Goal: Task Accomplishment & Management: Manage account settings

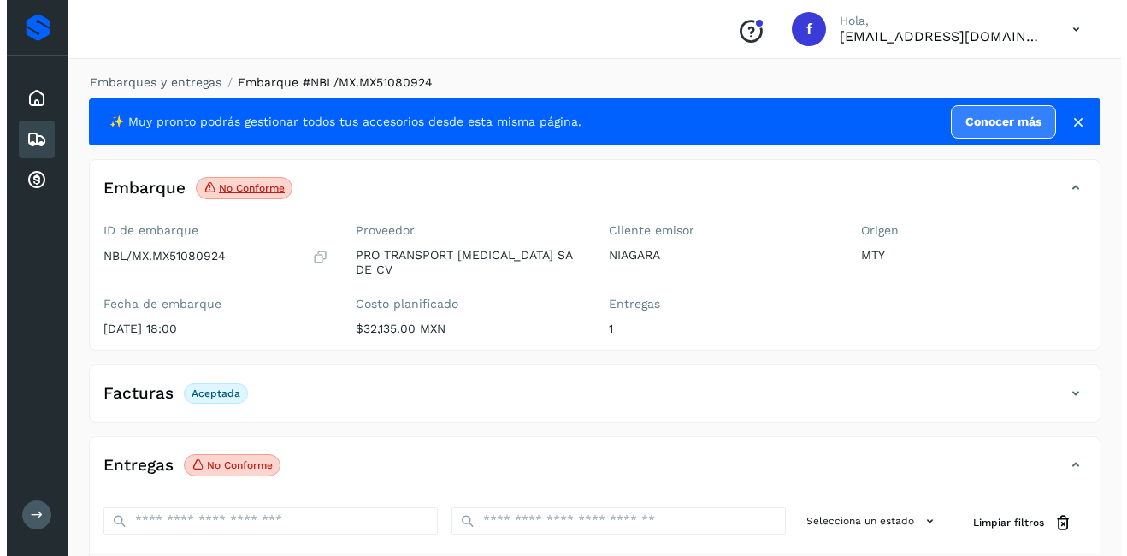
scroll to position [171, 0]
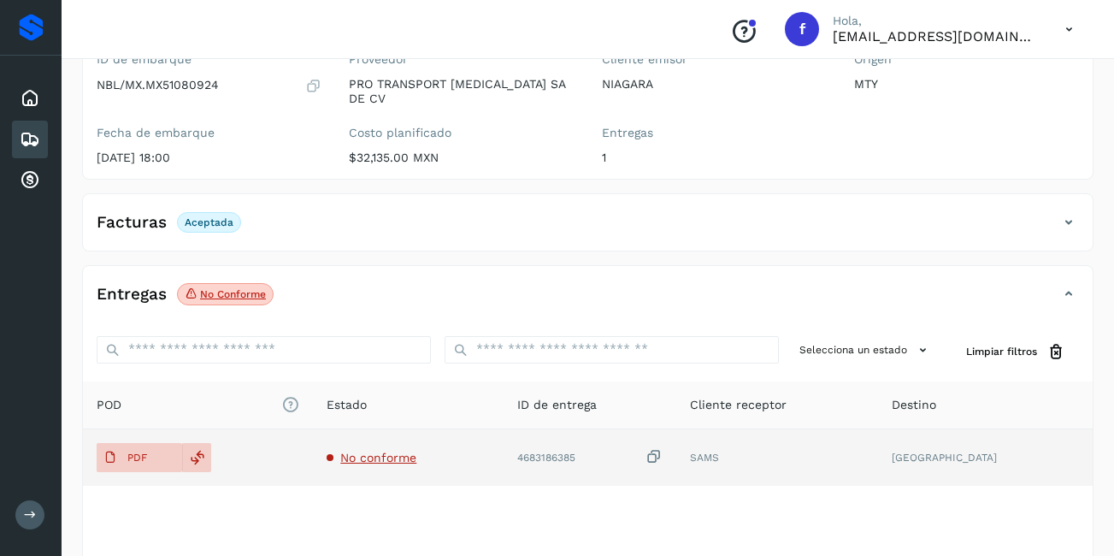
click at [403, 450] on span "No conforme" at bounding box center [378, 457] width 76 height 14
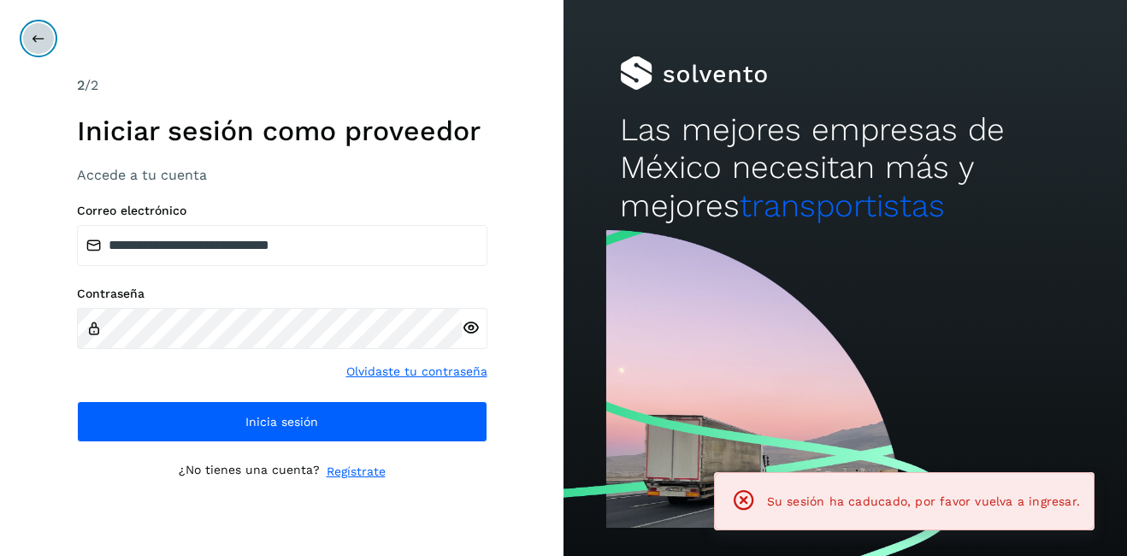
click at [34, 34] on icon at bounding box center [39, 39] width 14 height 14
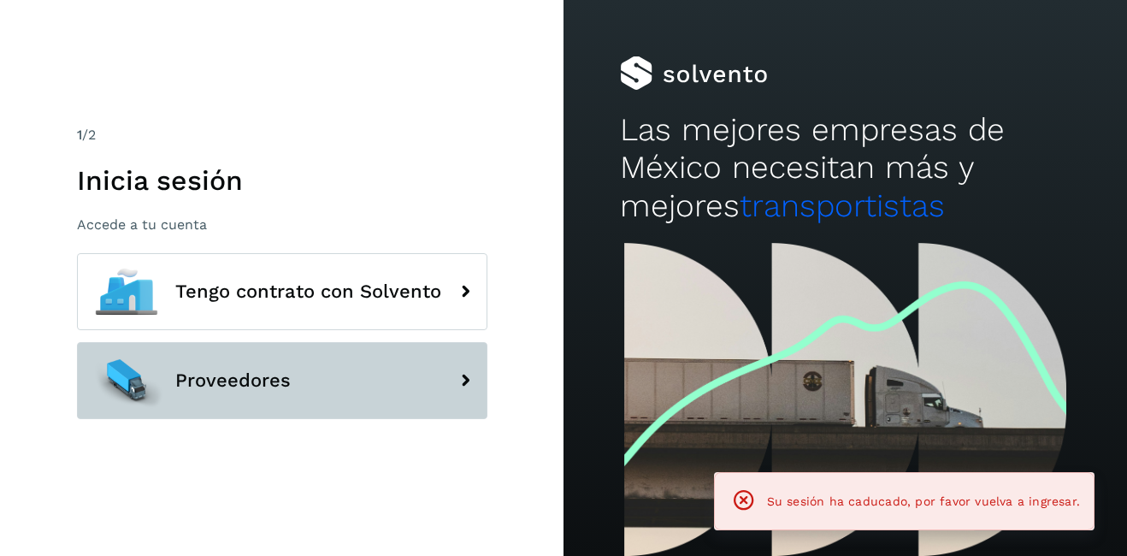
click at [216, 378] on span "Proveedores" at bounding box center [232, 380] width 115 height 21
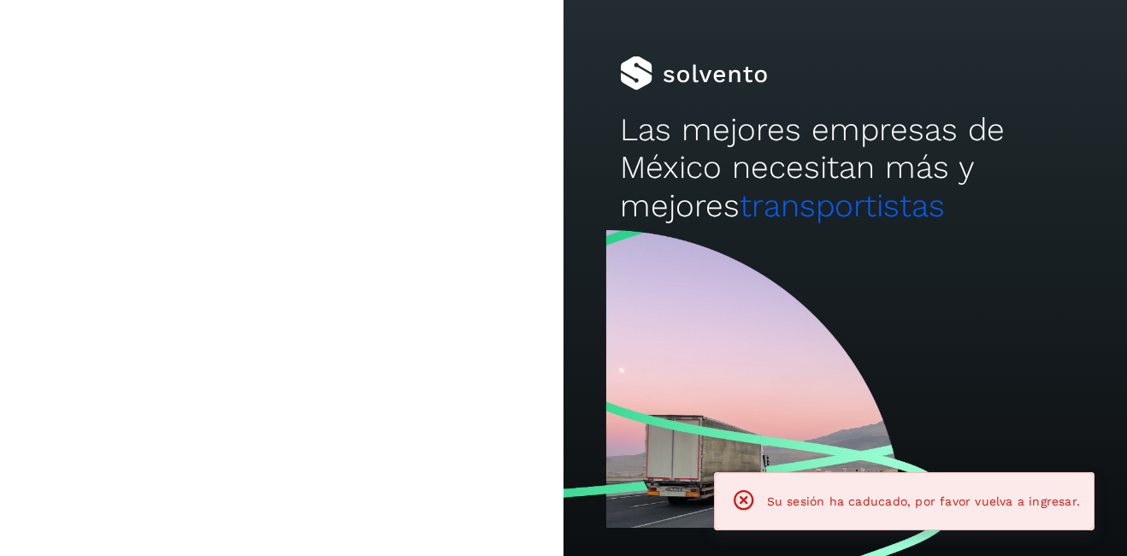
type input "**********"
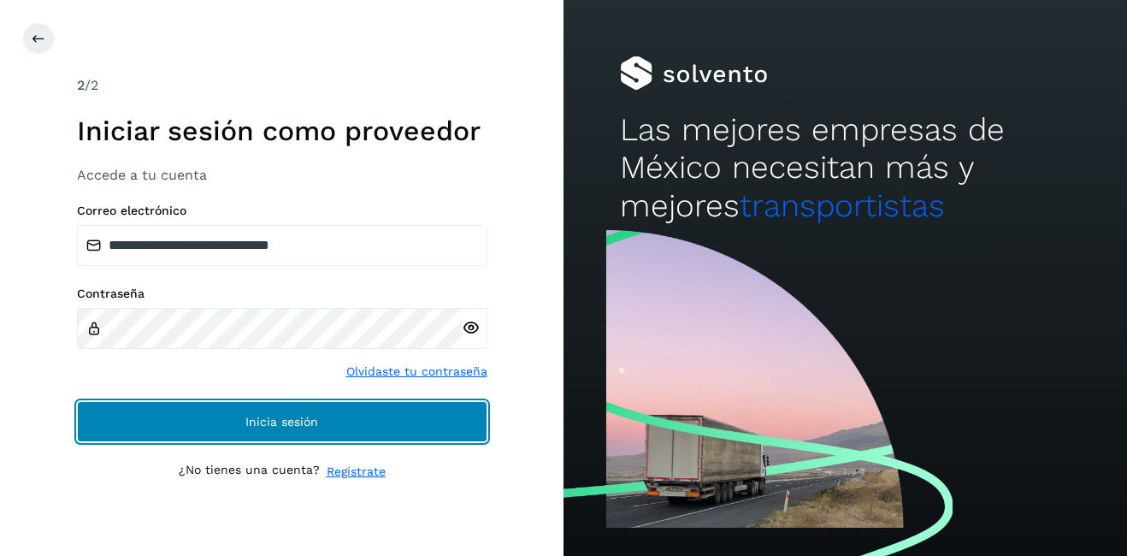
click at [294, 436] on button "Inicia sesión" at bounding box center [282, 421] width 410 height 41
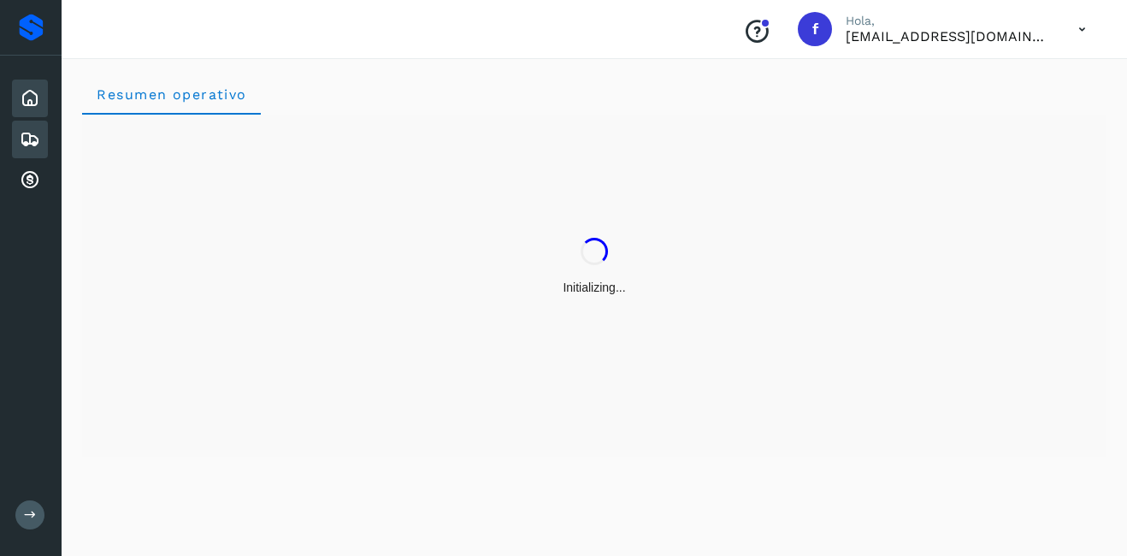
click at [20, 138] on icon at bounding box center [30, 139] width 21 height 21
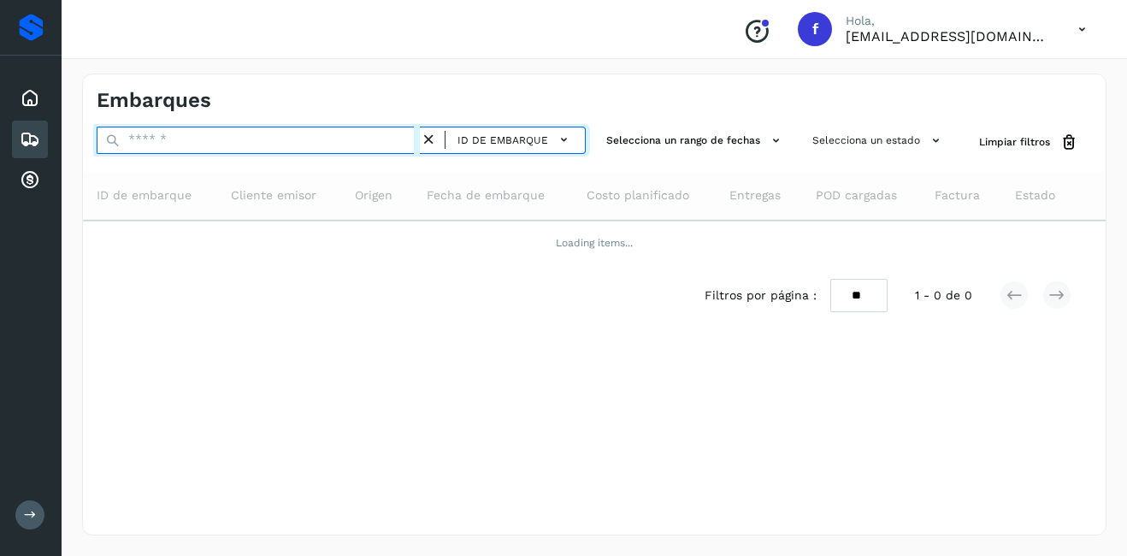
click at [199, 144] on input "text" at bounding box center [258, 140] width 323 height 27
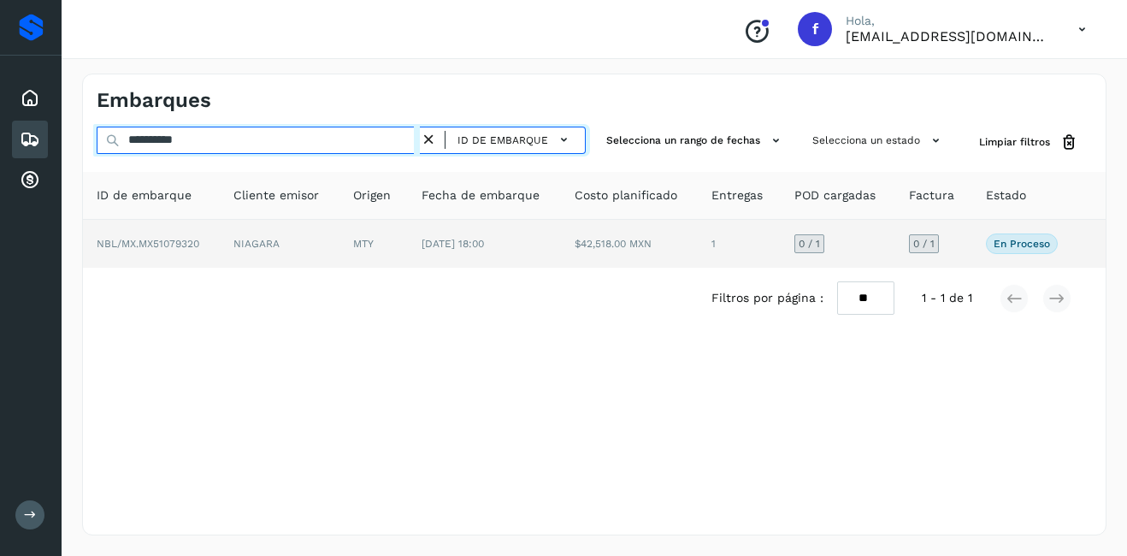
type input "**********"
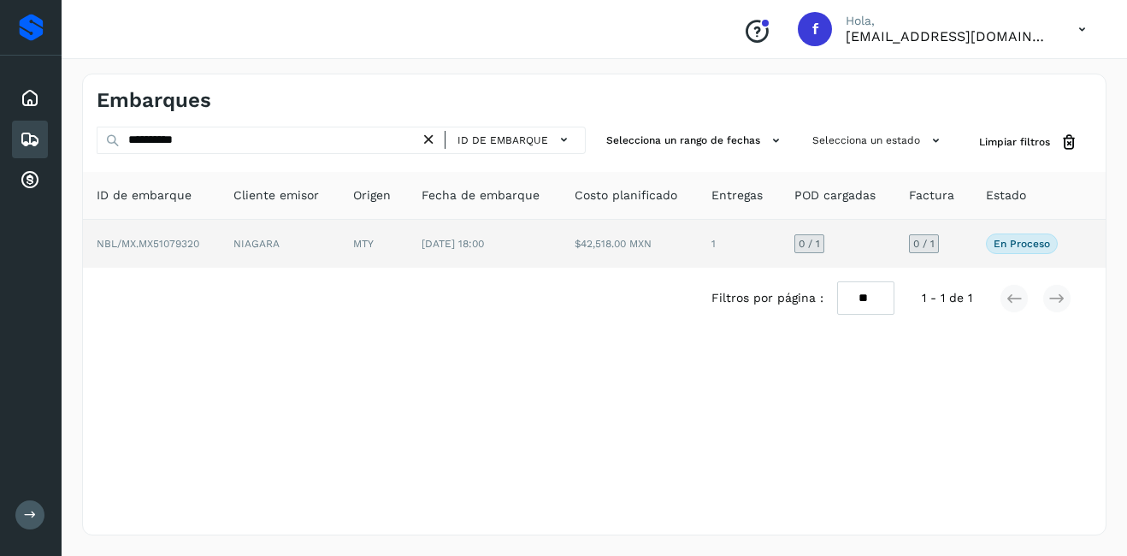
click at [298, 248] on td "NIAGARA" at bounding box center [279, 244] width 119 height 48
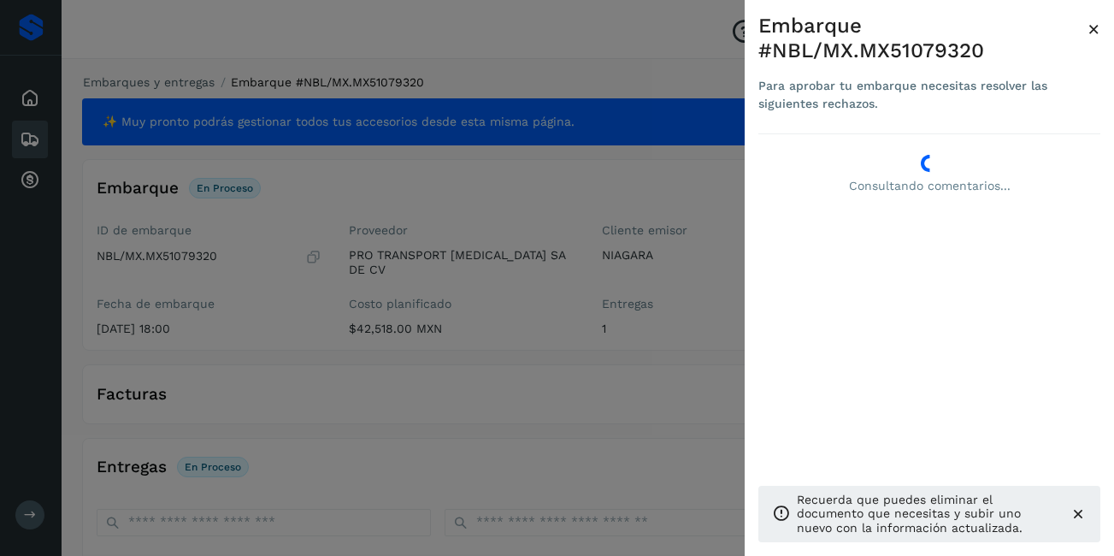
click at [1090, 32] on span "×" at bounding box center [1093, 29] width 13 height 24
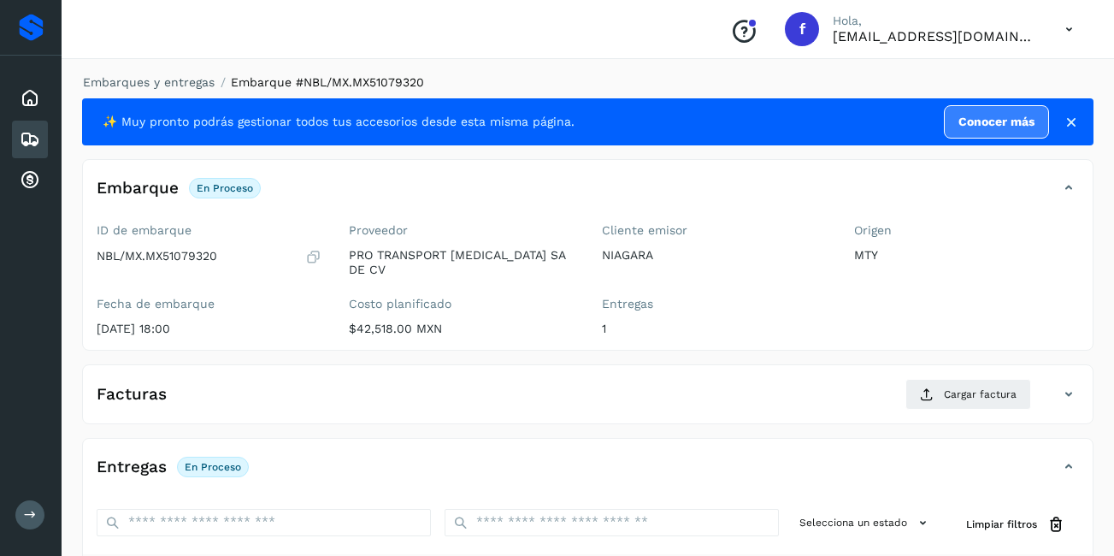
scroll to position [256, 0]
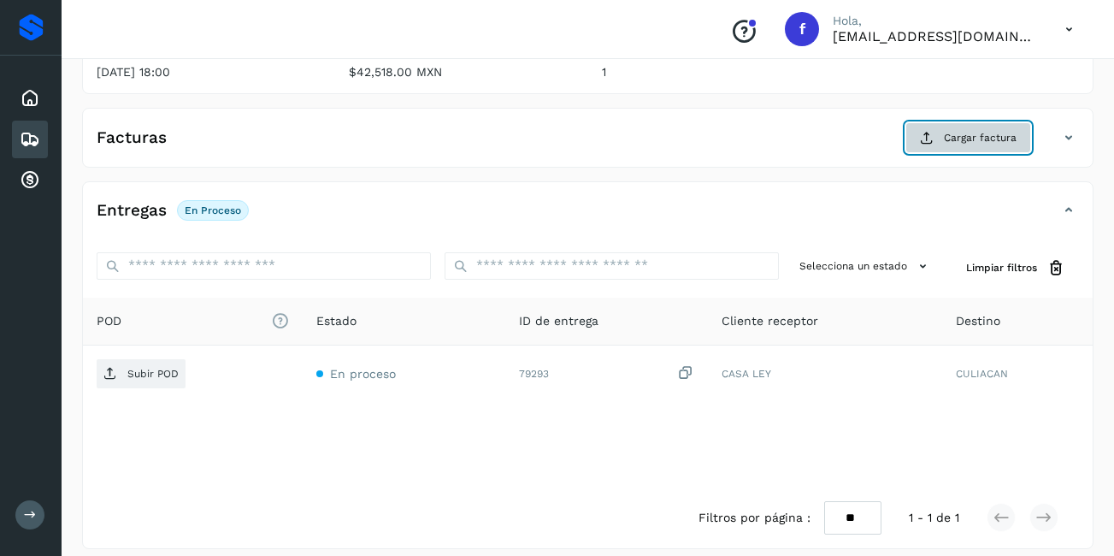
click at [960, 130] on span "Cargar factura" at bounding box center [980, 137] width 73 height 15
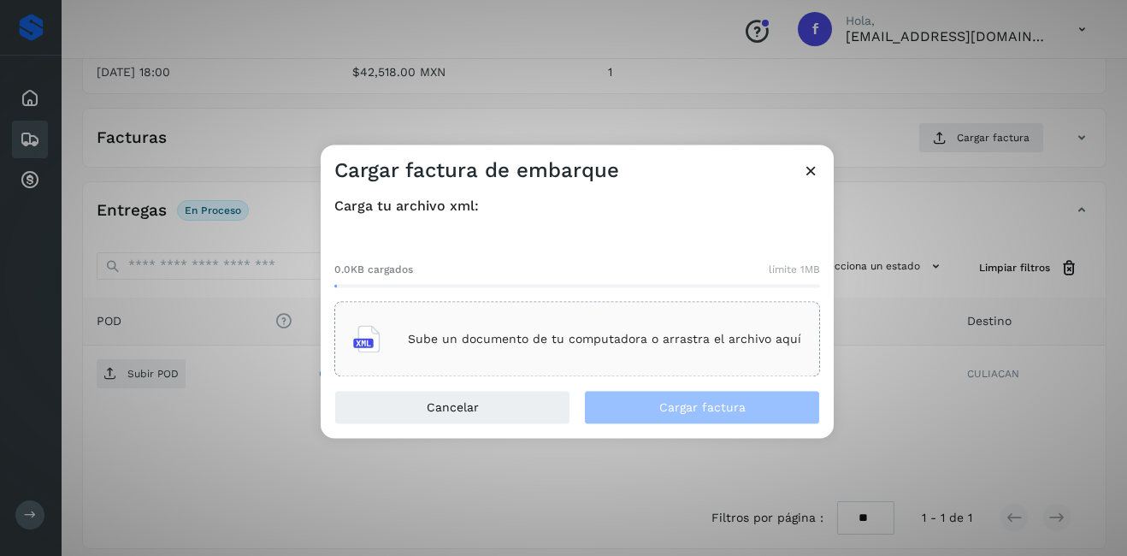
click at [515, 351] on div "Sube un documento de tu computadora o arrastra el archivo aquí" at bounding box center [577, 339] width 448 height 46
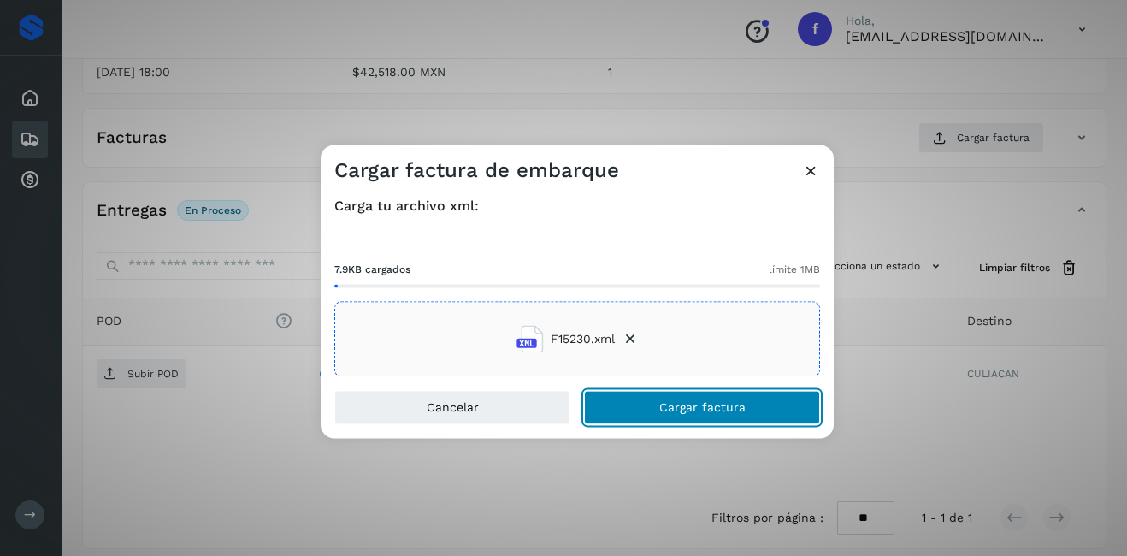
drag, startPoint x: 741, startPoint y: 413, endPoint x: 768, endPoint y: 415, distance: 27.4
click at [740, 409] on span "Cargar factura" at bounding box center [702, 408] width 86 height 12
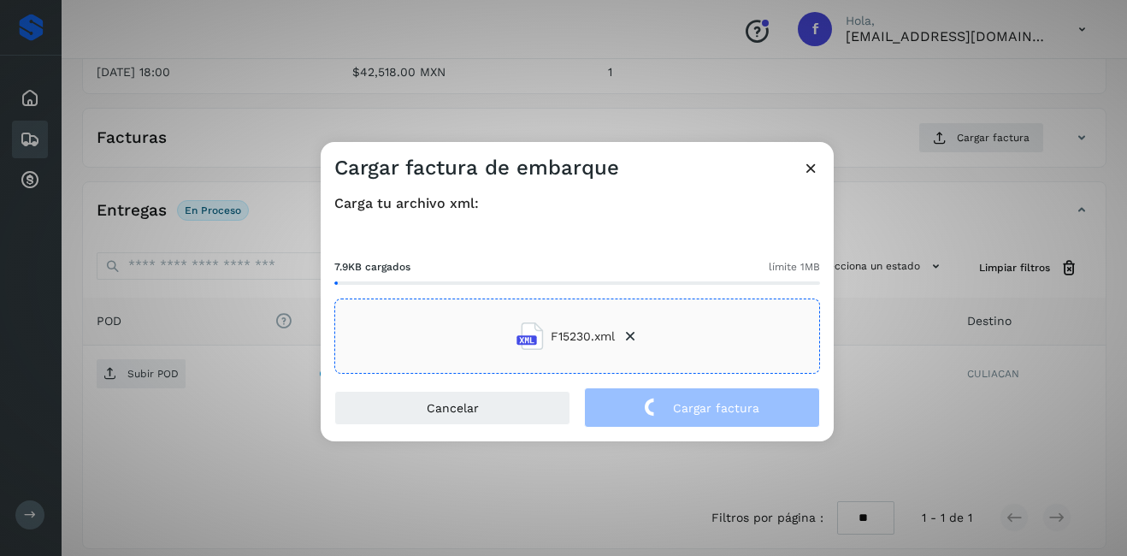
click at [897, 382] on div "Cargar factura de embarque Carga tu archivo xml: 7.9KB cargados límite 1MB F152…" at bounding box center [563, 278] width 1127 height 556
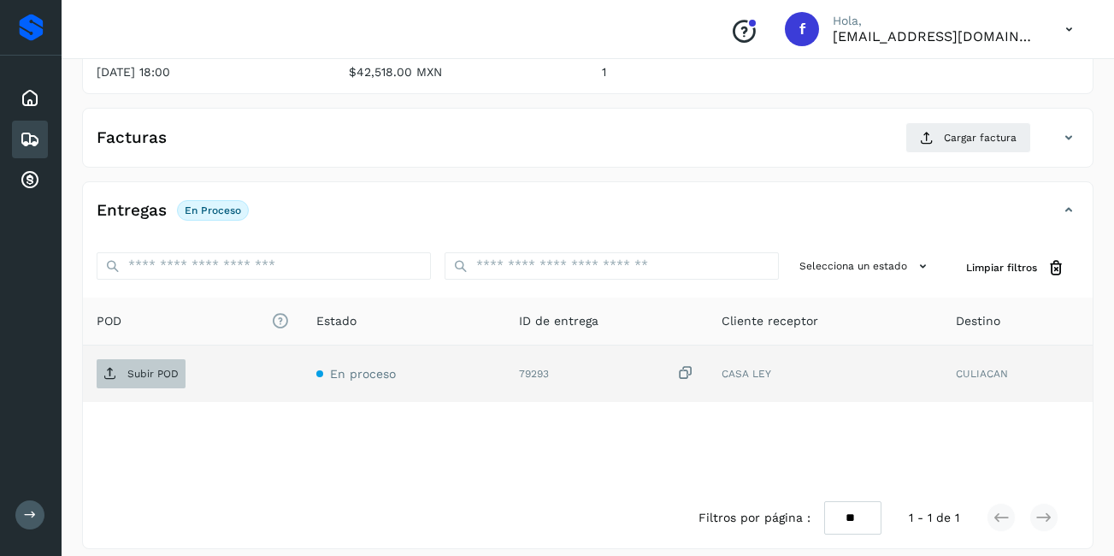
click at [132, 360] on span "Subir POD" at bounding box center [141, 373] width 89 height 27
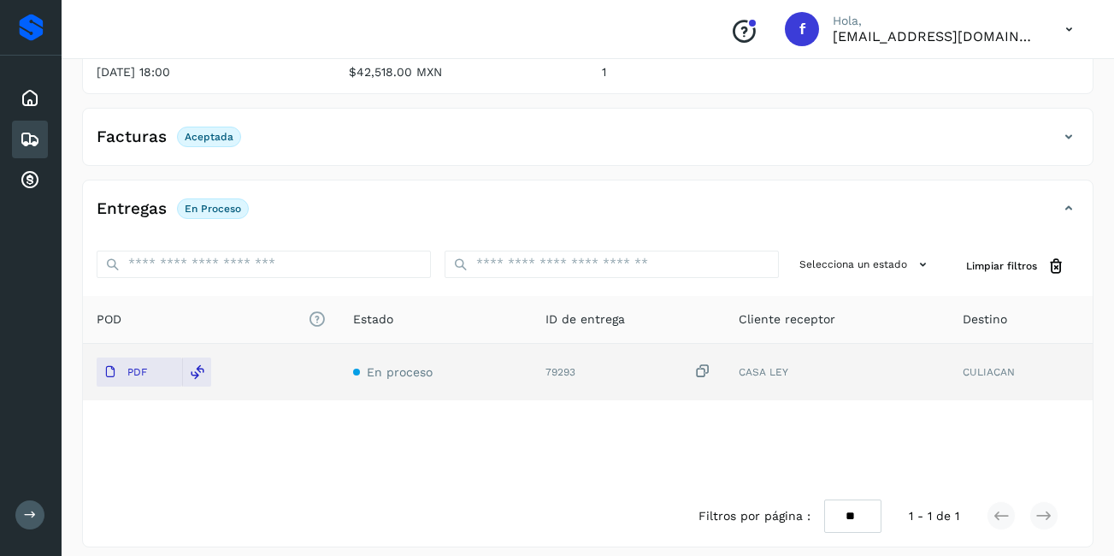
click at [21, 129] on icon at bounding box center [30, 139] width 21 height 21
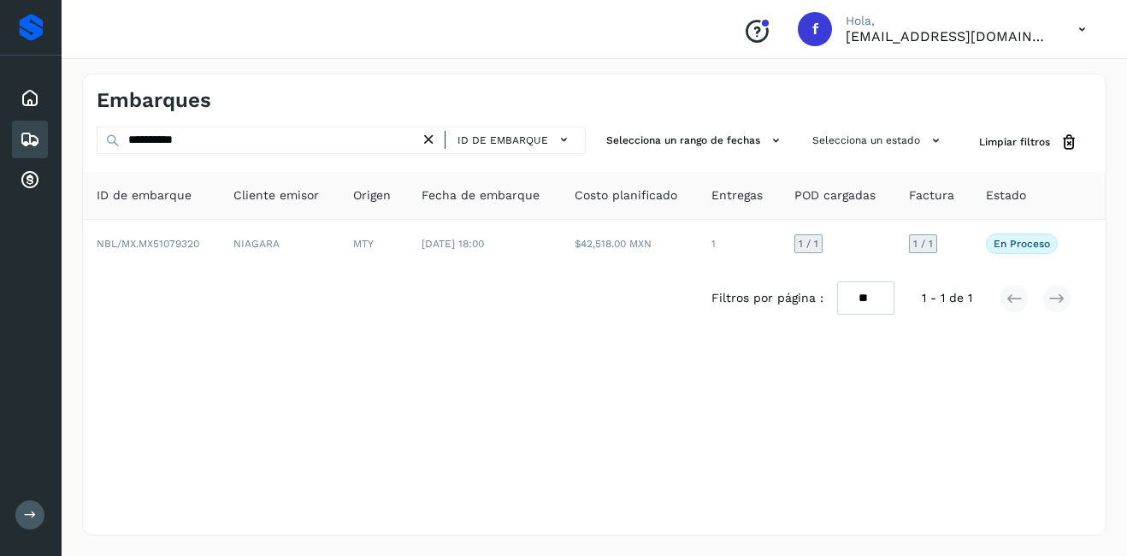
click at [425, 136] on icon at bounding box center [429, 140] width 18 height 18
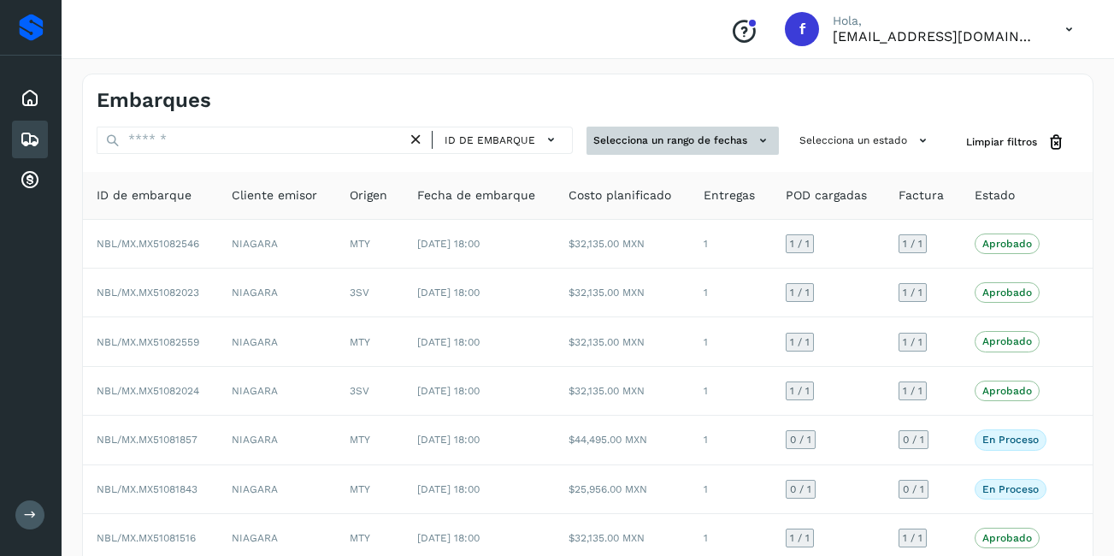
click at [742, 138] on button "Selecciona un rango de fechas" at bounding box center [682, 141] width 192 height 28
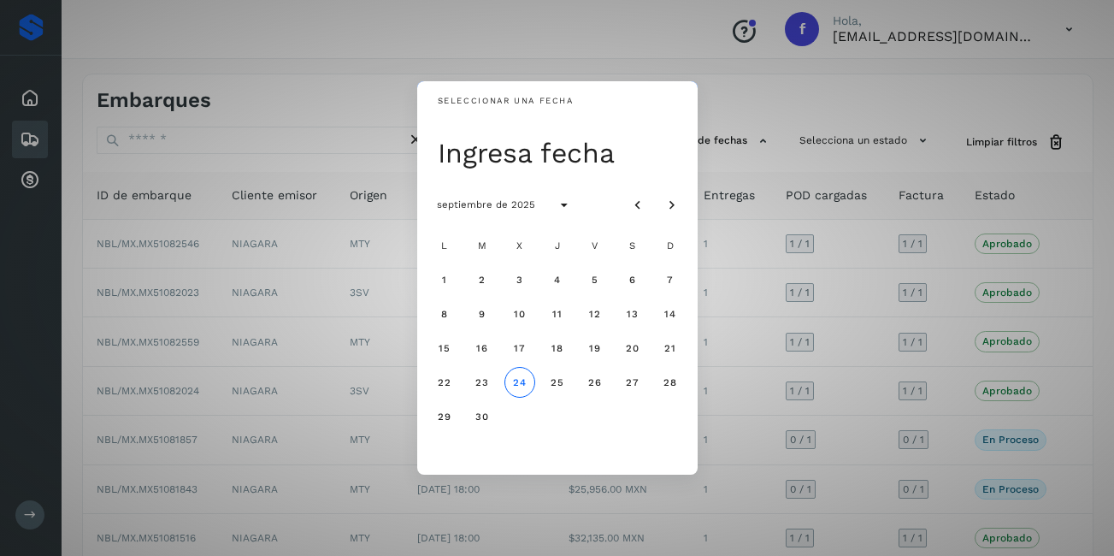
click at [35, 156] on div "Seleccionar una fecha Ingresa fecha septiembre de 2025 L M X J V S D 1 2 3 4 5 …" at bounding box center [557, 278] width 1114 height 556
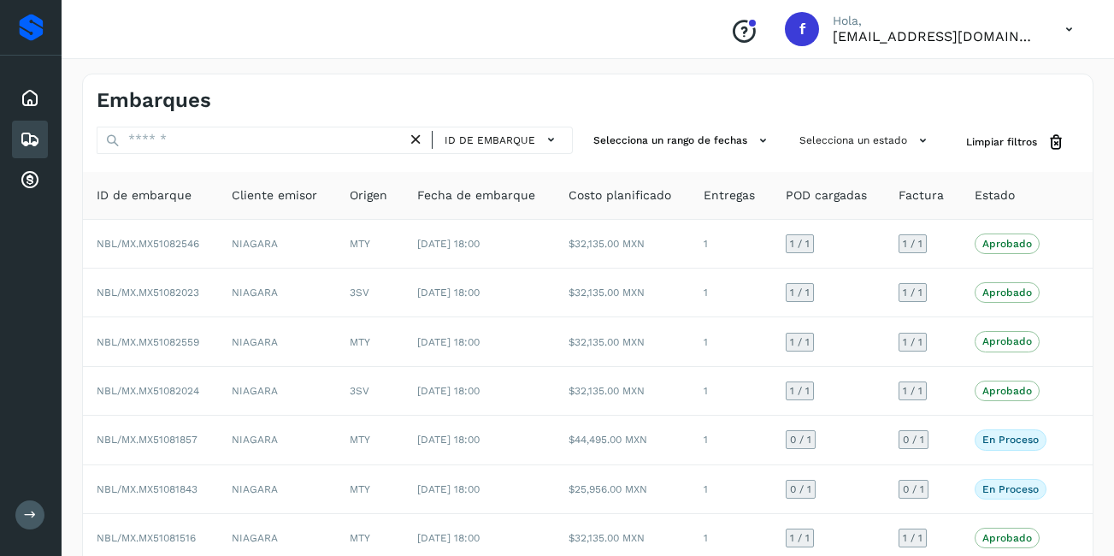
click at [26, 135] on icon at bounding box center [30, 139] width 21 height 21
click at [851, 141] on button "Selecciona un estado" at bounding box center [865, 141] width 146 height 28
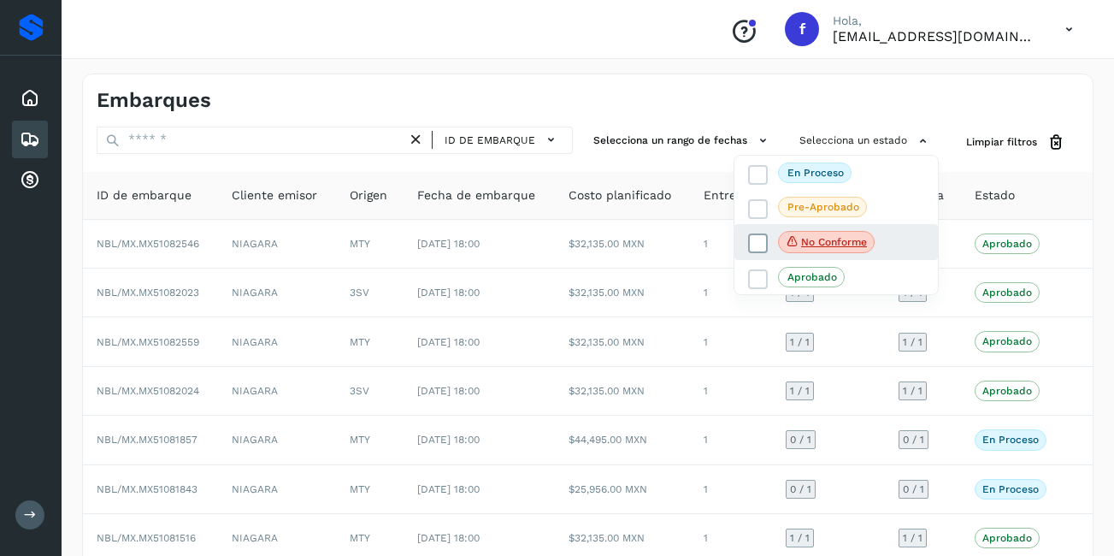
click at [853, 242] on p "No conforme" at bounding box center [834, 242] width 66 height 12
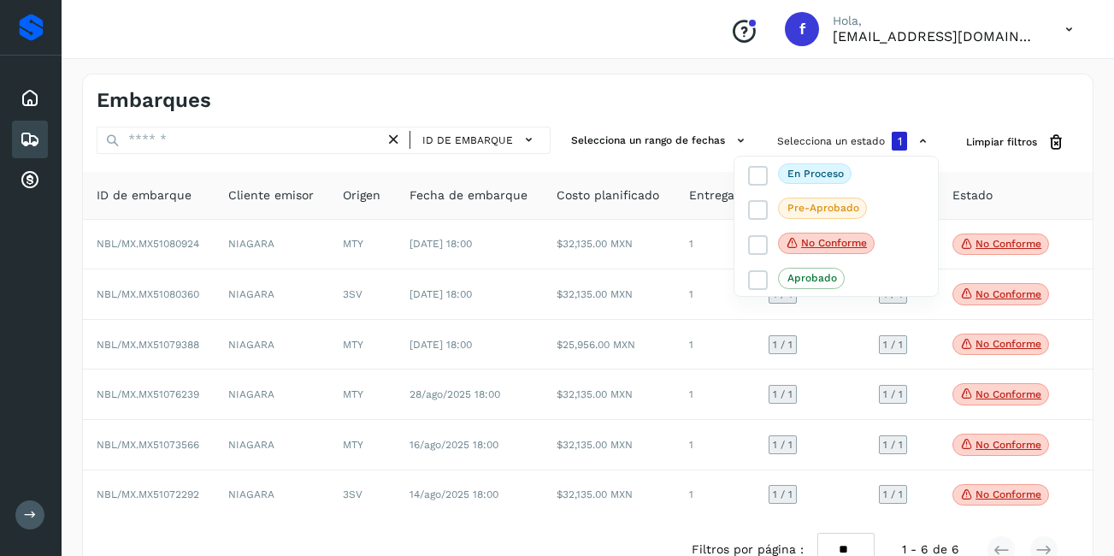
scroll to position [46, 0]
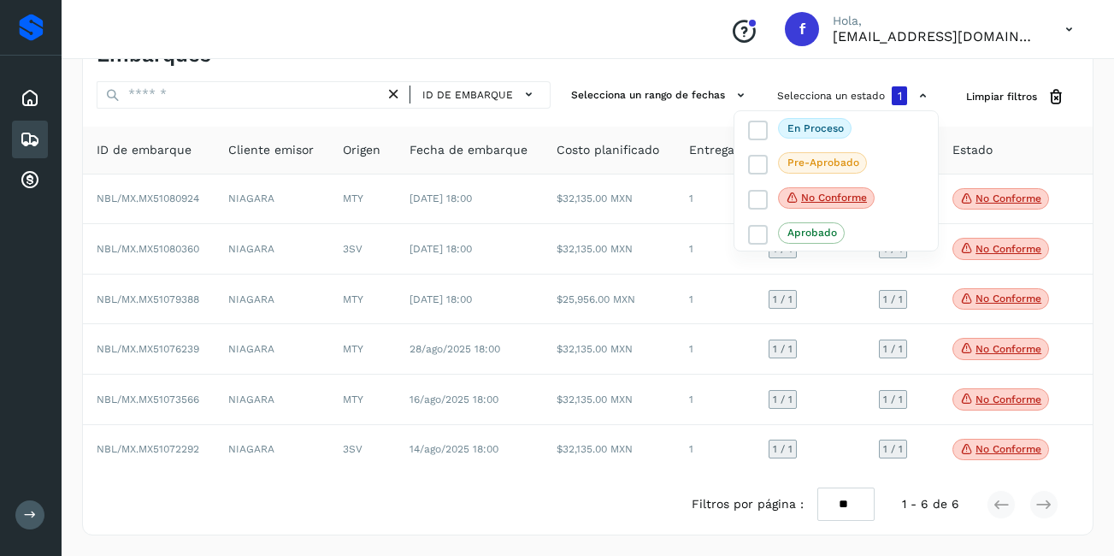
click at [998, 201] on div at bounding box center [557, 278] width 1114 height 556
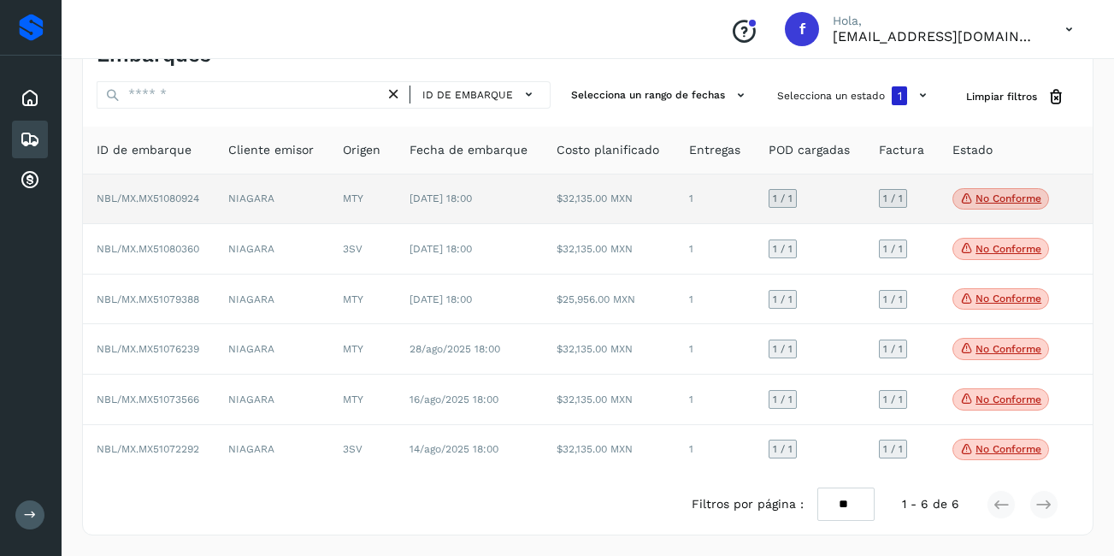
click at [1003, 198] on p "No conforme" at bounding box center [1008, 198] width 66 height 12
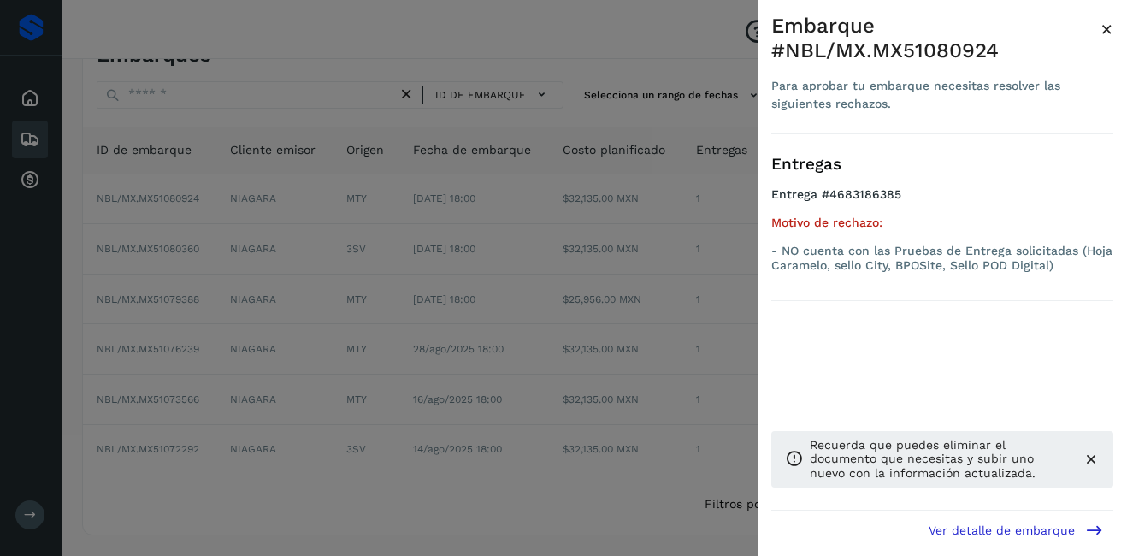
click at [1110, 28] on span "×" at bounding box center [1106, 29] width 13 height 24
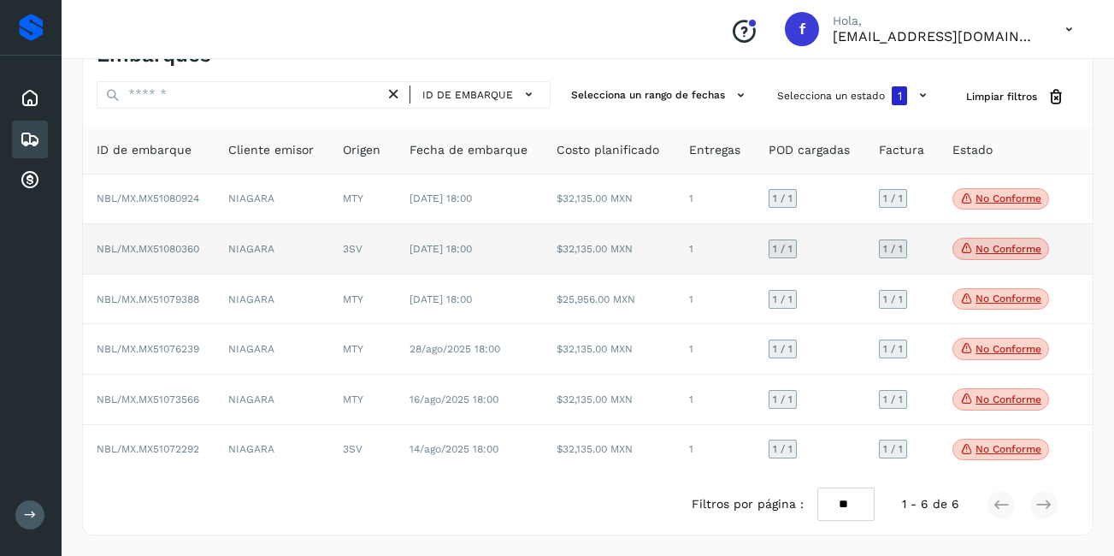
click at [1000, 252] on p "No conforme" at bounding box center [1008, 249] width 66 height 12
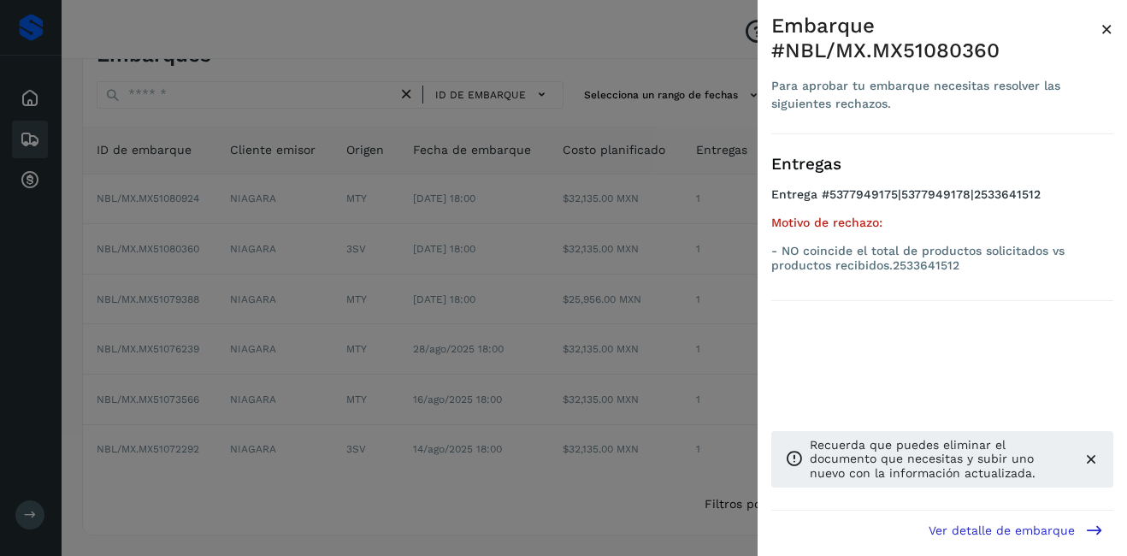
click at [1104, 26] on span "×" at bounding box center [1106, 29] width 13 height 24
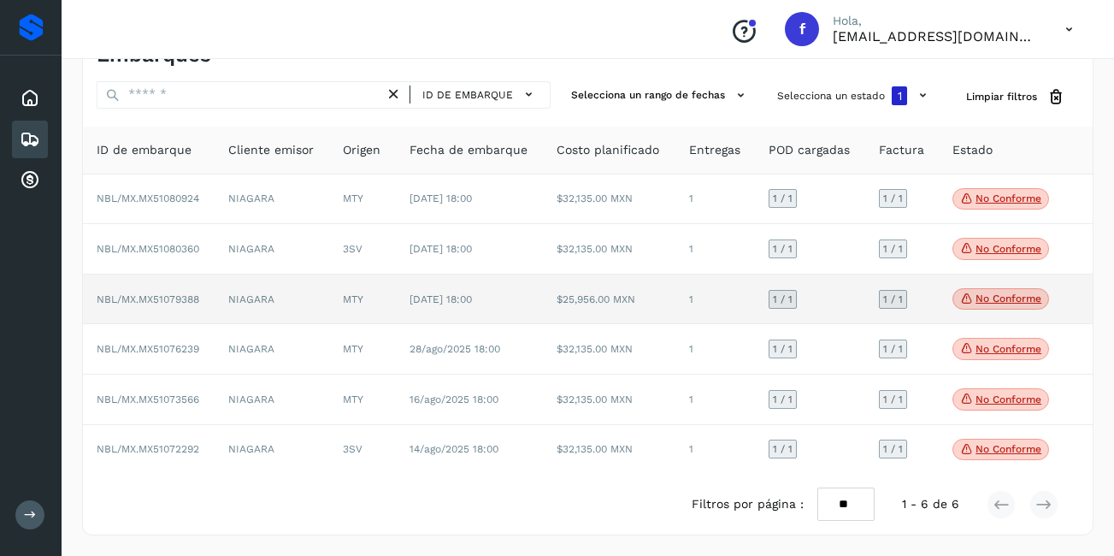
click at [1028, 294] on p "No conforme" at bounding box center [1008, 298] width 66 height 12
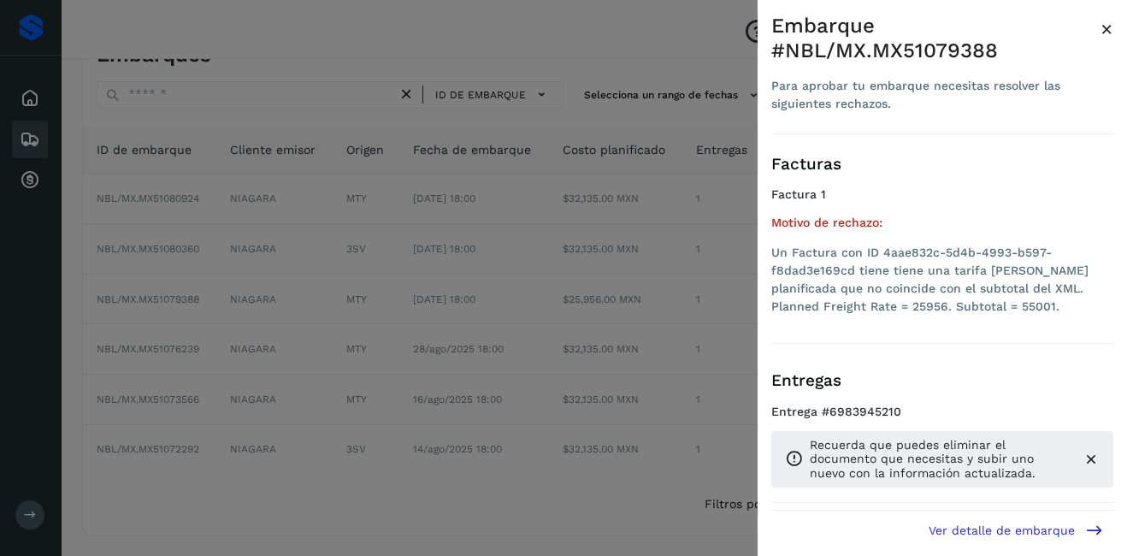
click at [1107, 29] on span "×" at bounding box center [1106, 29] width 13 height 24
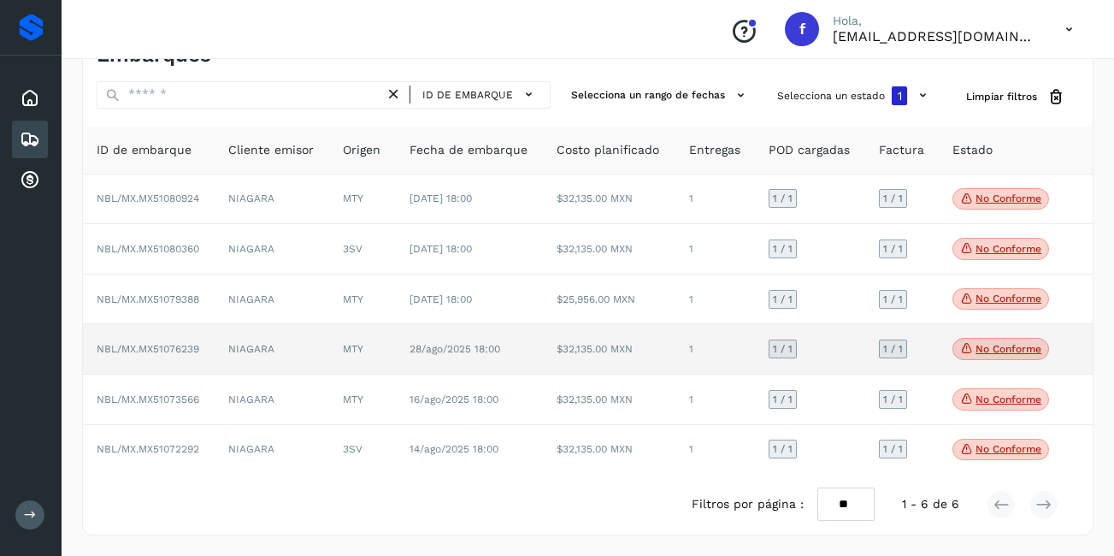
click at [997, 345] on p "No conforme" at bounding box center [1008, 349] width 66 height 12
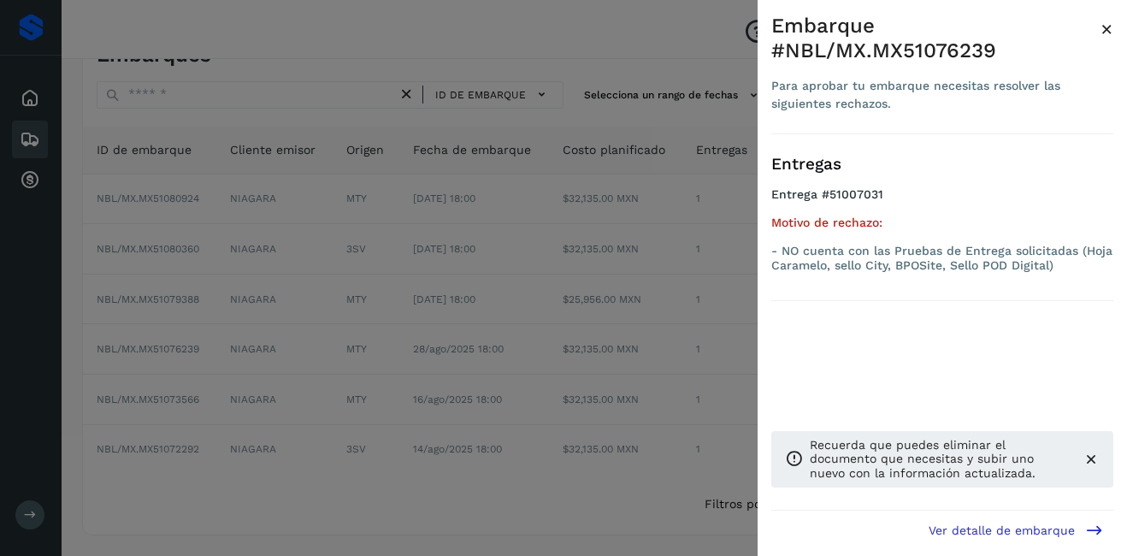
click at [1108, 30] on span "×" at bounding box center [1106, 29] width 13 height 24
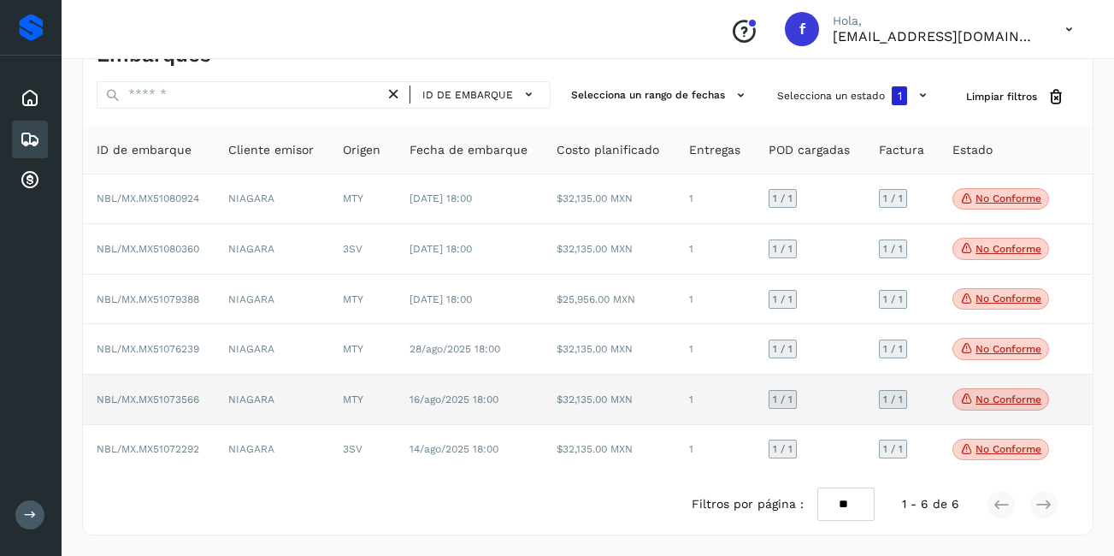
click at [998, 399] on p "No conforme" at bounding box center [1008, 399] width 66 height 12
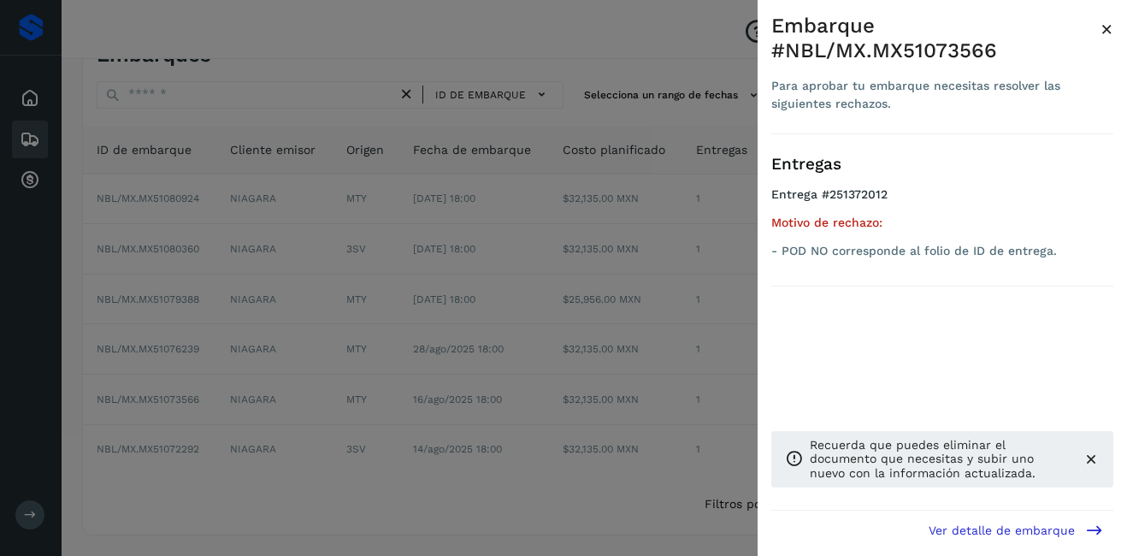
click at [1111, 24] on span "×" at bounding box center [1106, 29] width 13 height 24
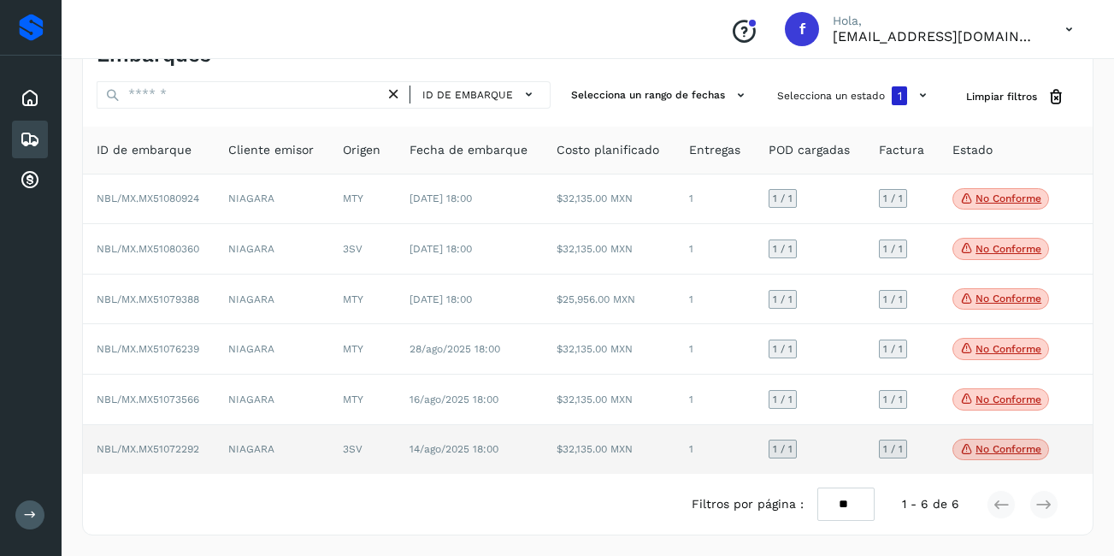
click at [1027, 454] on p "No conforme" at bounding box center [1008, 449] width 66 height 12
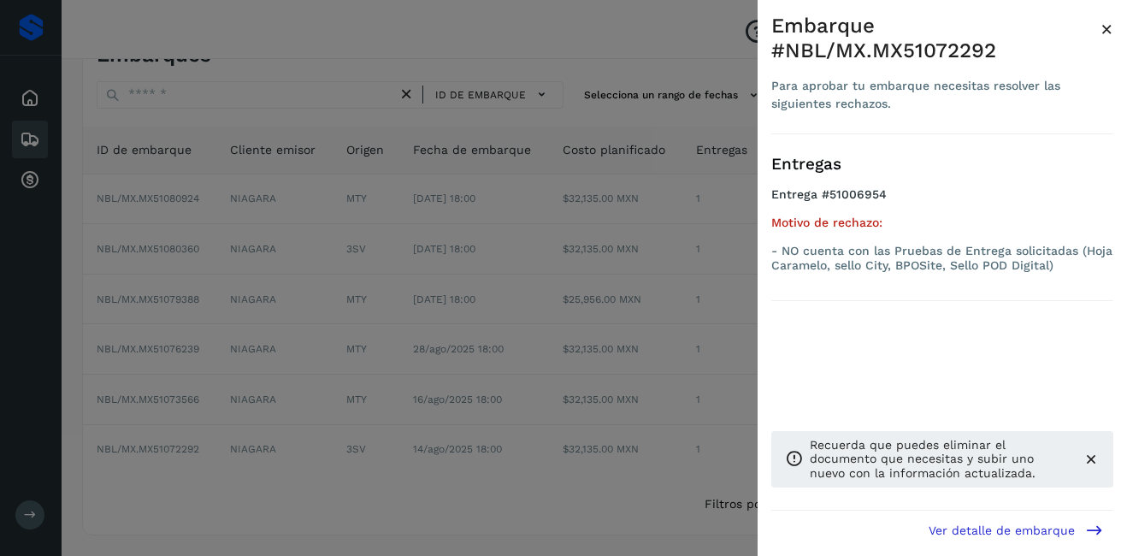
click at [1109, 27] on span "×" at bounding box center [1106, 29] width 13 height 24
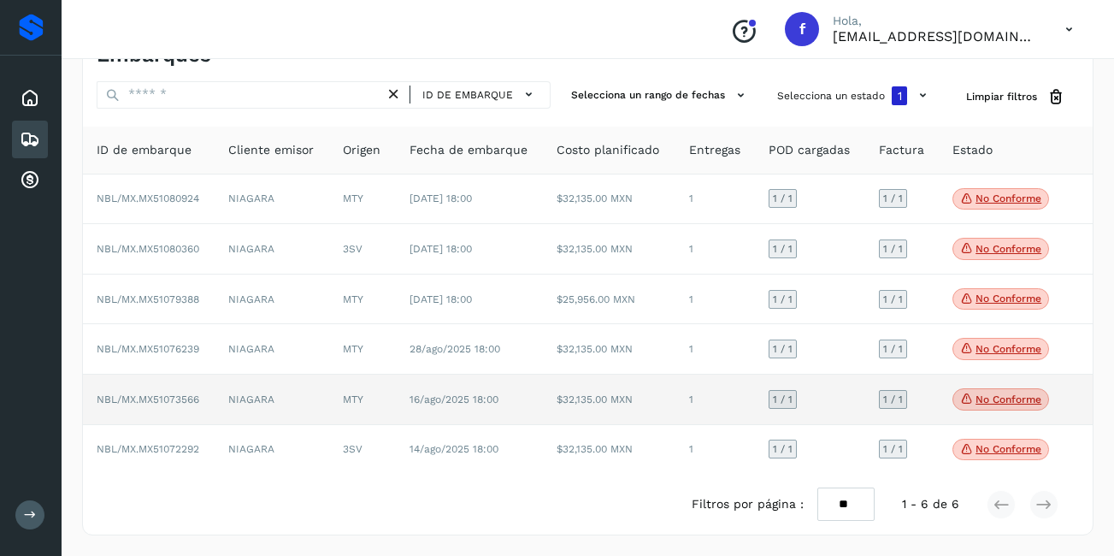
click at [586, 402] on td "$32,135.00 MXN" at bounding box center [609, 399] width 132 height 50
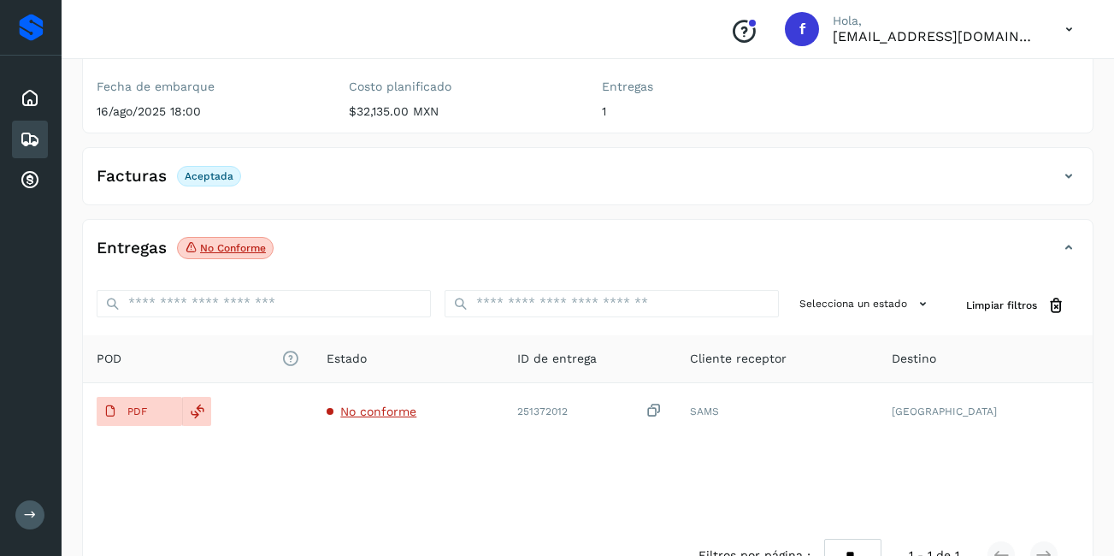
scroll to position [256, 0]
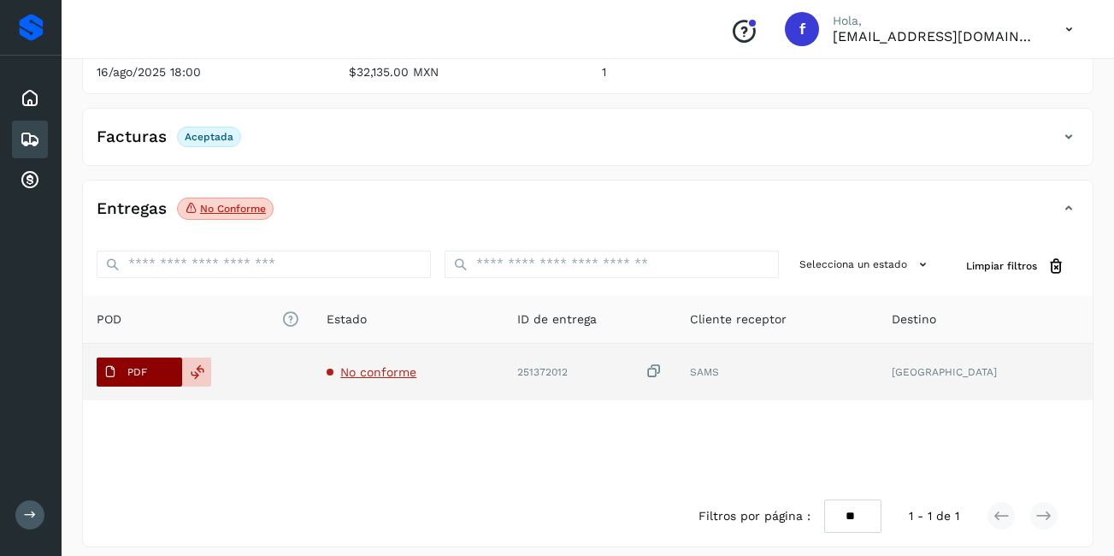
click at [150, 362] on span "PDF" at bounding box center [125, 371] width 57 height 27
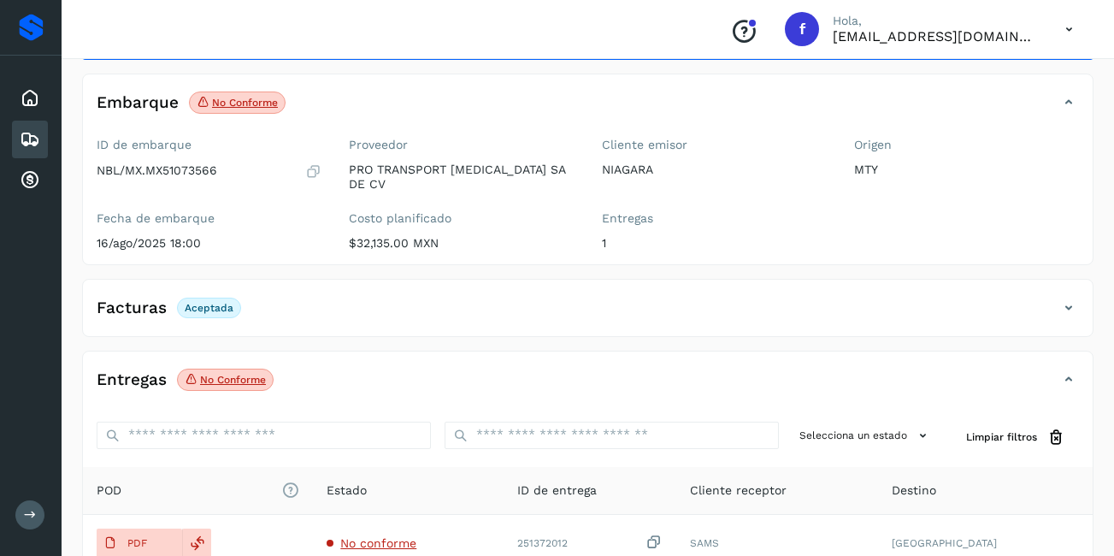
scroll to position [0, 0]
